Goal: Information Seeking & Learning: Learn about a topic

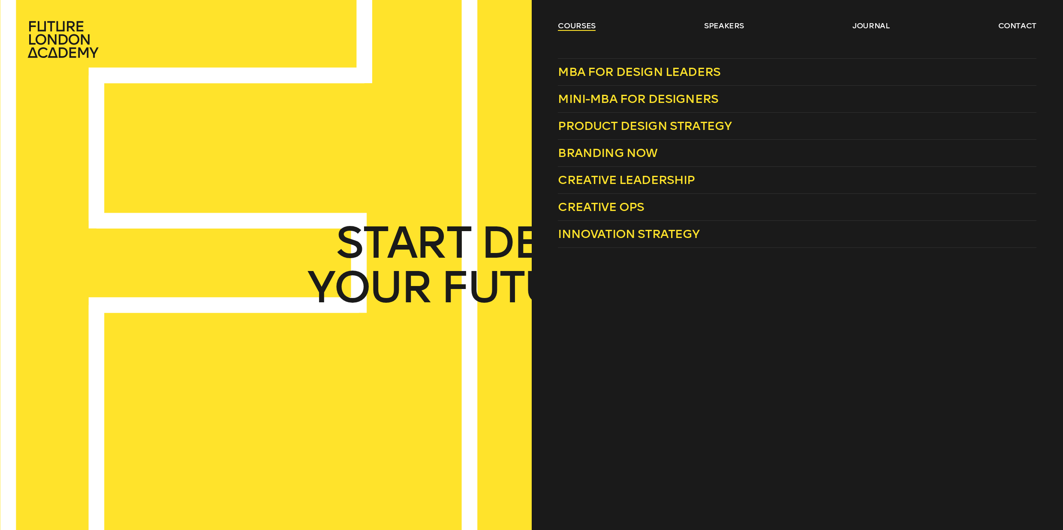
click at [590, 24] on link "courses" at bounding box center [577, 26] width 38 height 10
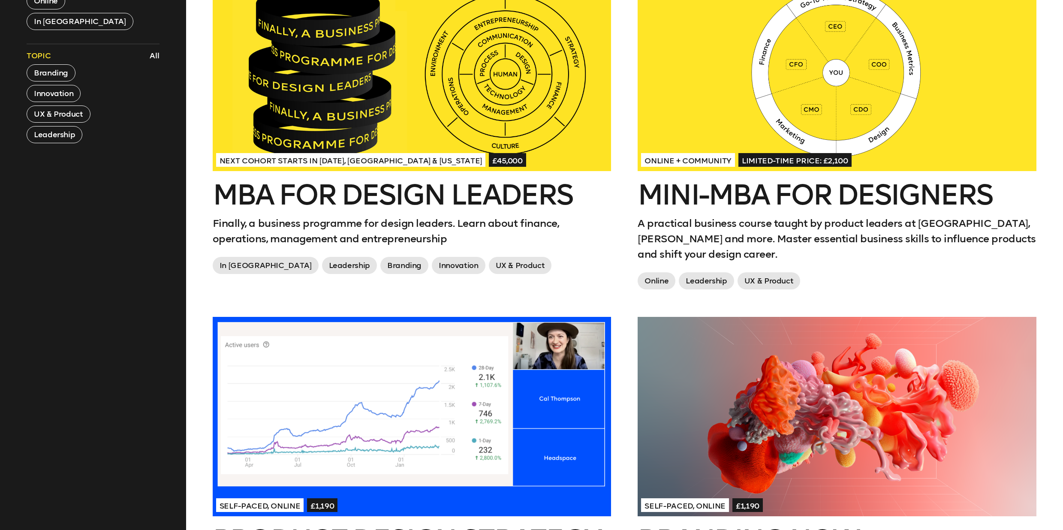
scroll to position [537, 0]
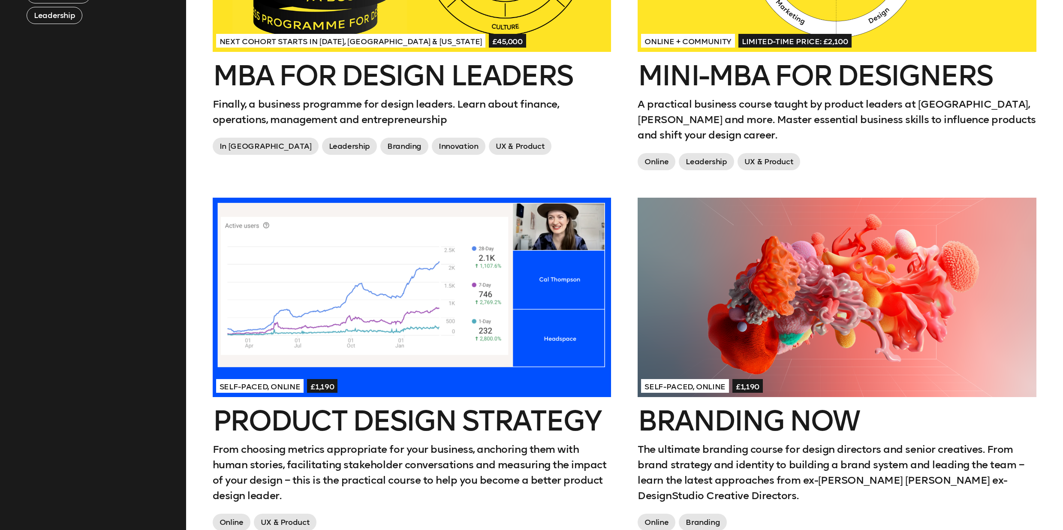
click at [534, 317] on div at bounding box center [412, 297] width 399 height 199
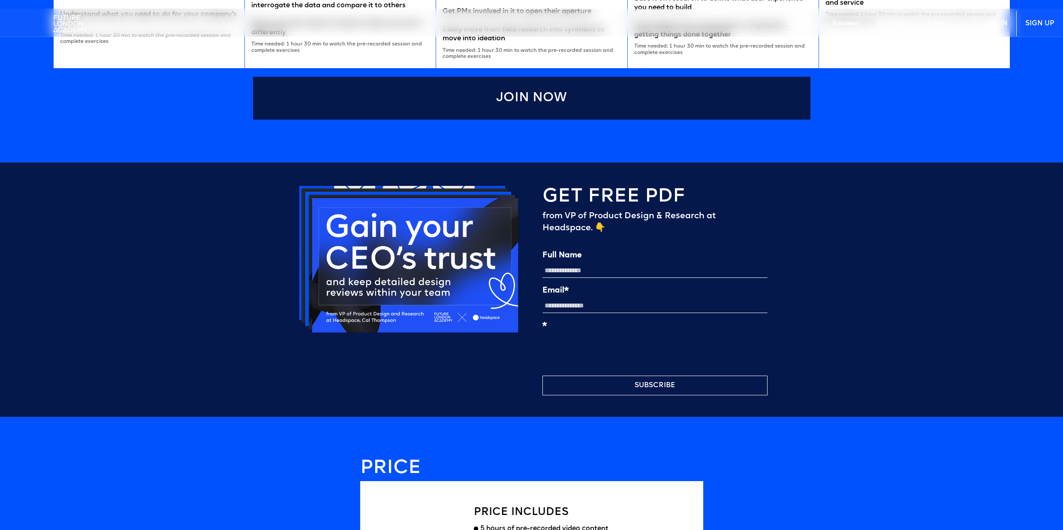
scroll to position [2052, 0]
